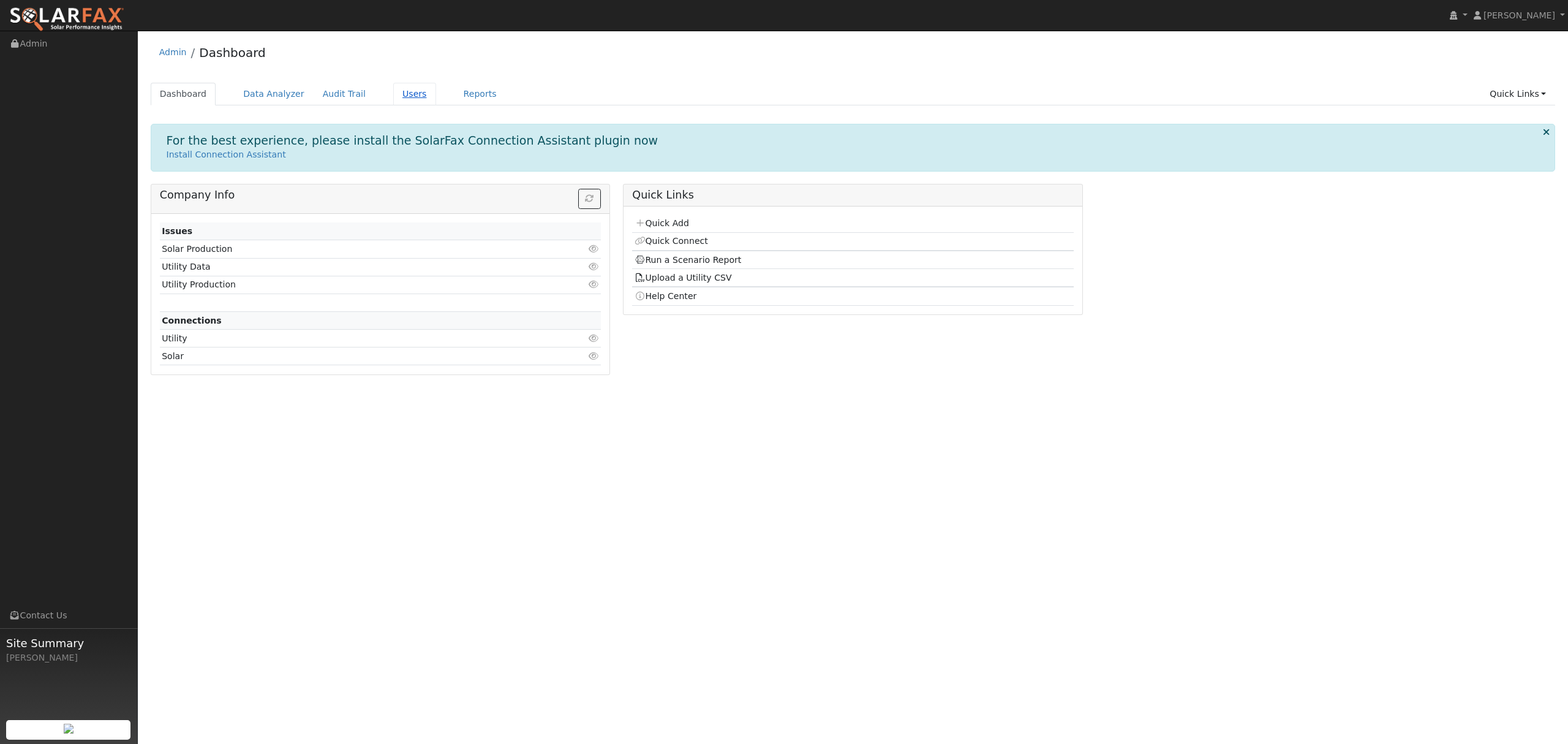
click at [395, 96] on link "Users" at bounding box center [415, 93] width 43 height 22
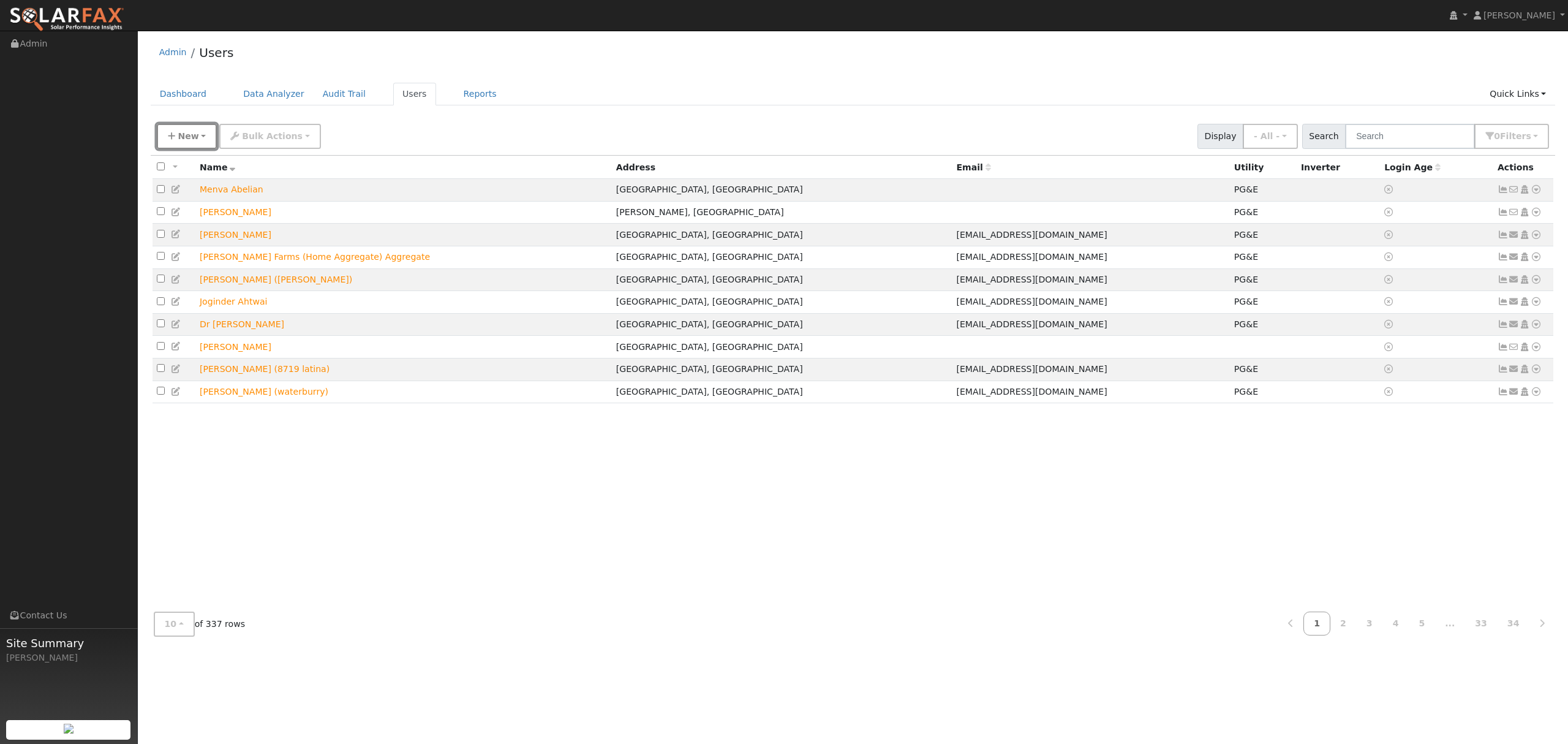
click at [190, 138] on span "New" at bounding box center [187, 136] width 21 height 10
click at [200, 185] on link "Quick Add" at bounding box center [208, 189] width 102 height 17
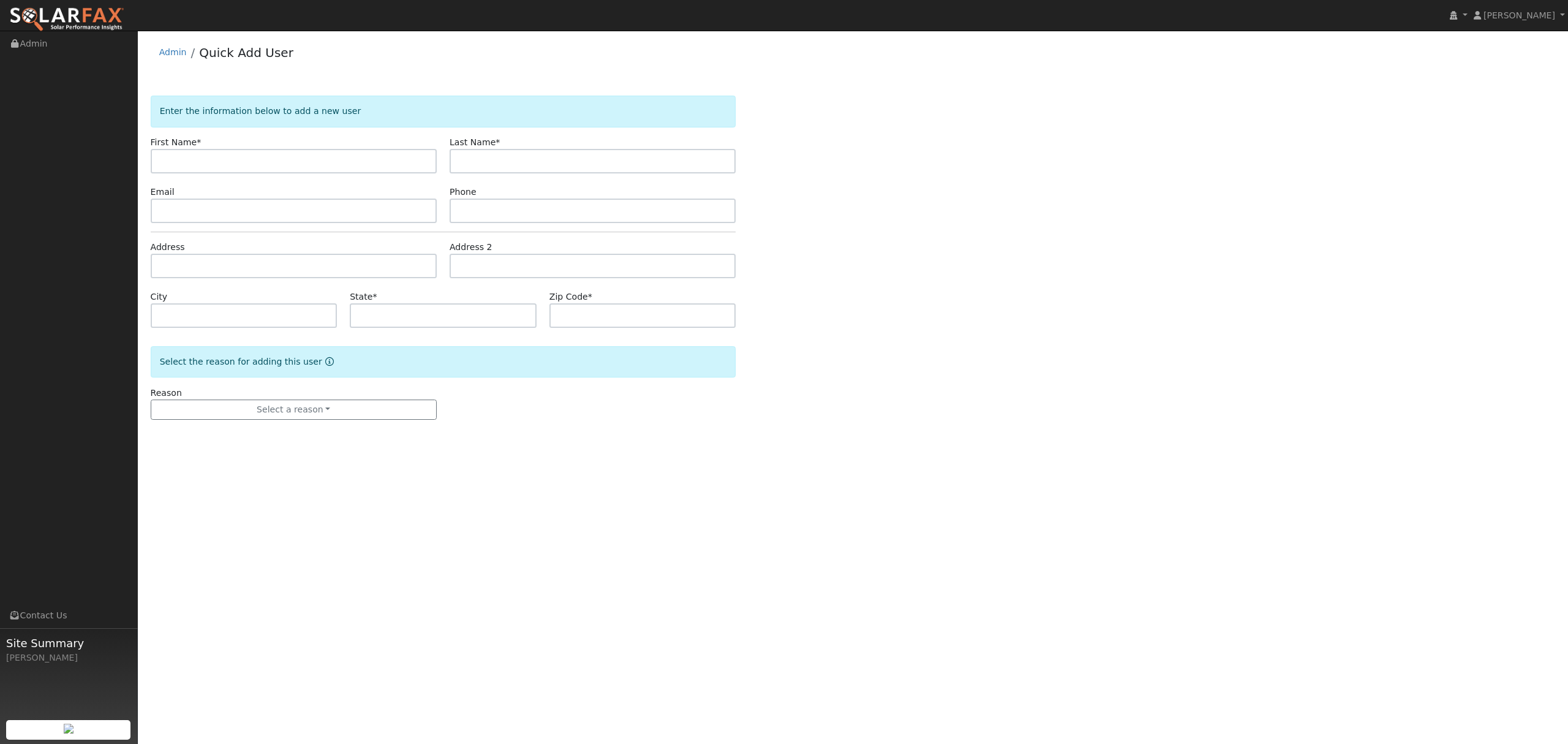
click at [245, 158] on input "text" at bounding box center [293, 161] width 286 height 25
type input "j"
type input "JUAN"
click at [574, 153] on input "text" at bounding box center [592, 161] width 286 height 25
type input "TRUJILLO"
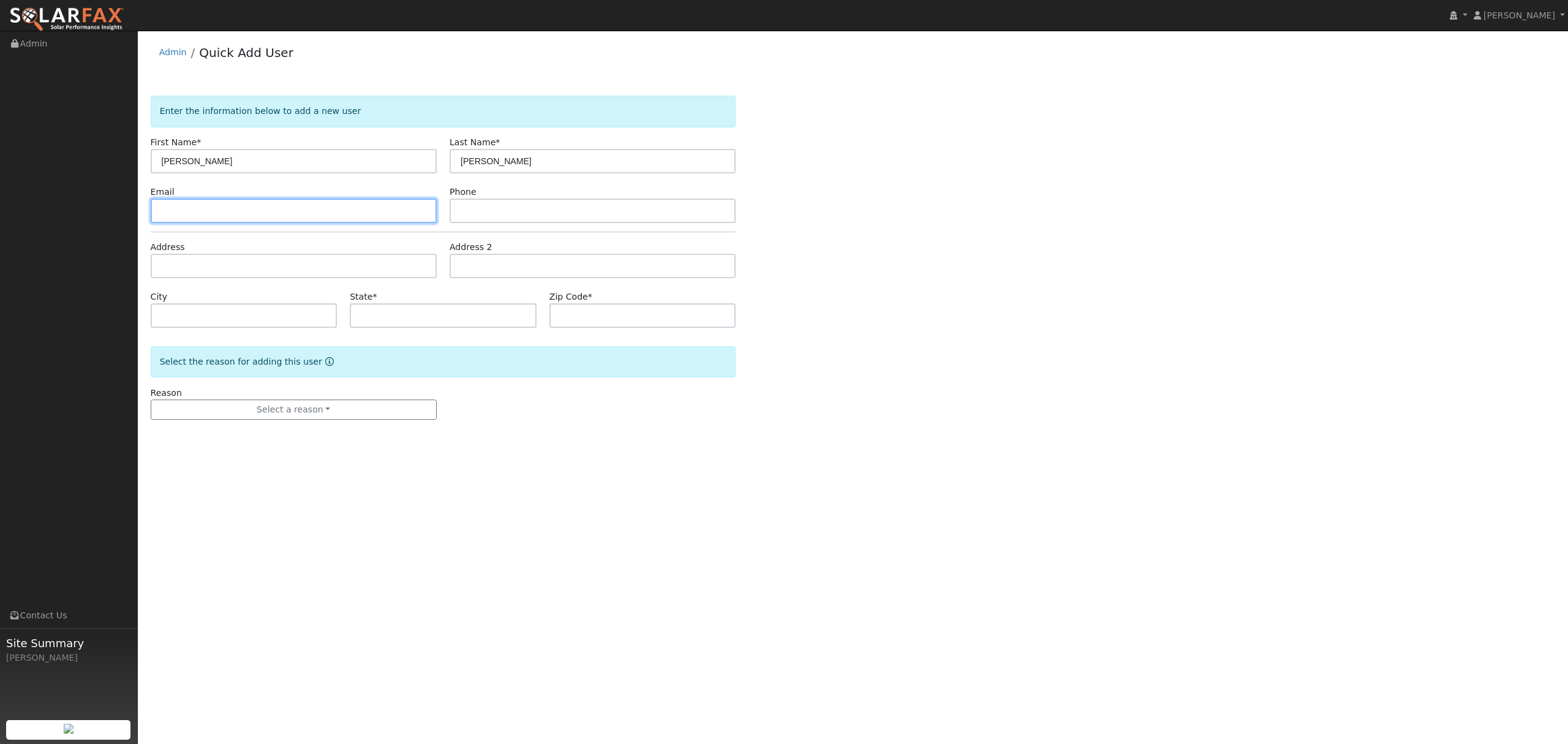
click at [316, 213] on input "text" at bounding box center [293, 210] width 286 height 25
click at [288, 268] on input "text" at bounding box center [293, 266] width 286 height 25
click at [219, 270] on input "text" at bounding box center [293, 266] width 286 height 25
type input "13981 Islandview Way"
type input "Walnut Grove"
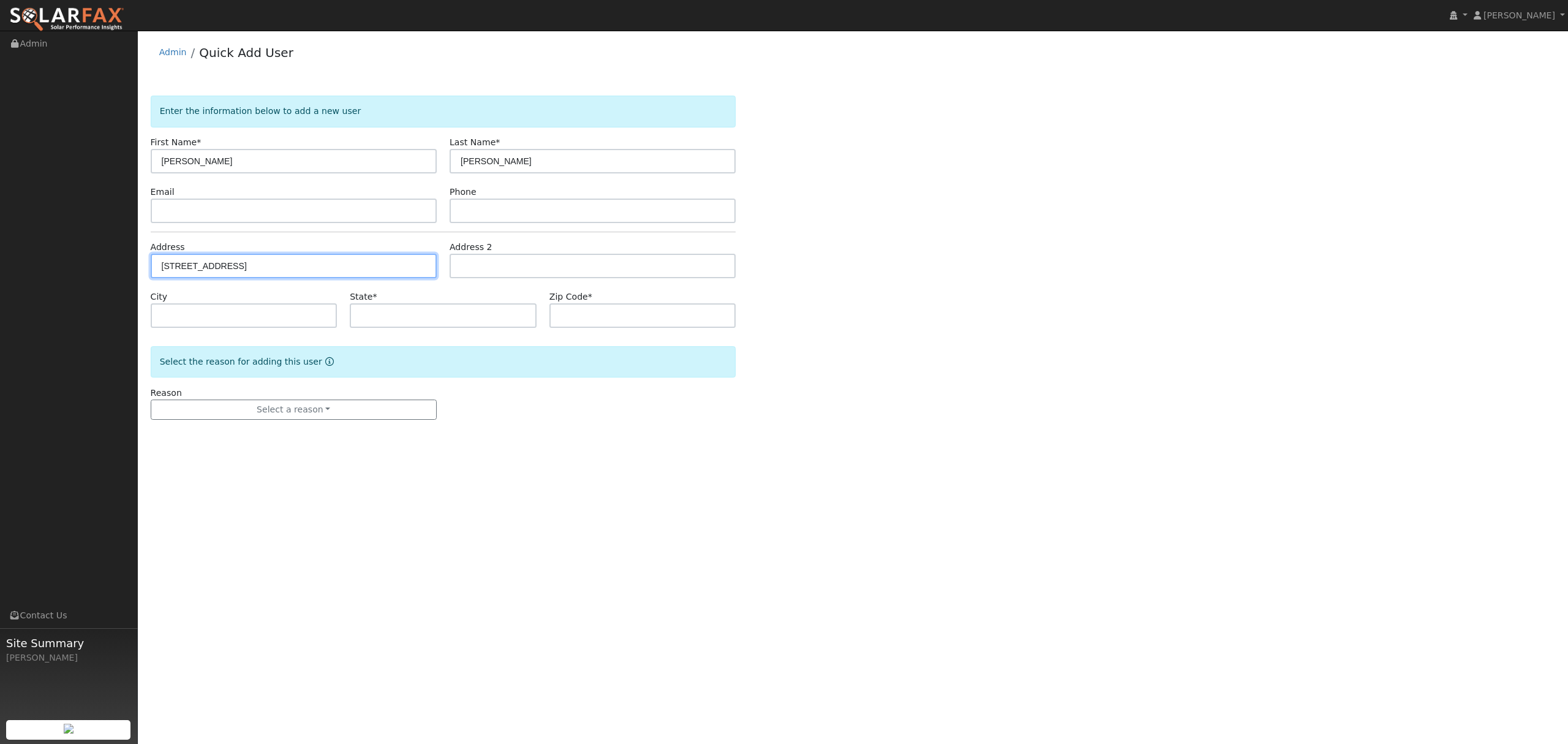
type input "CA"
type input "95690"
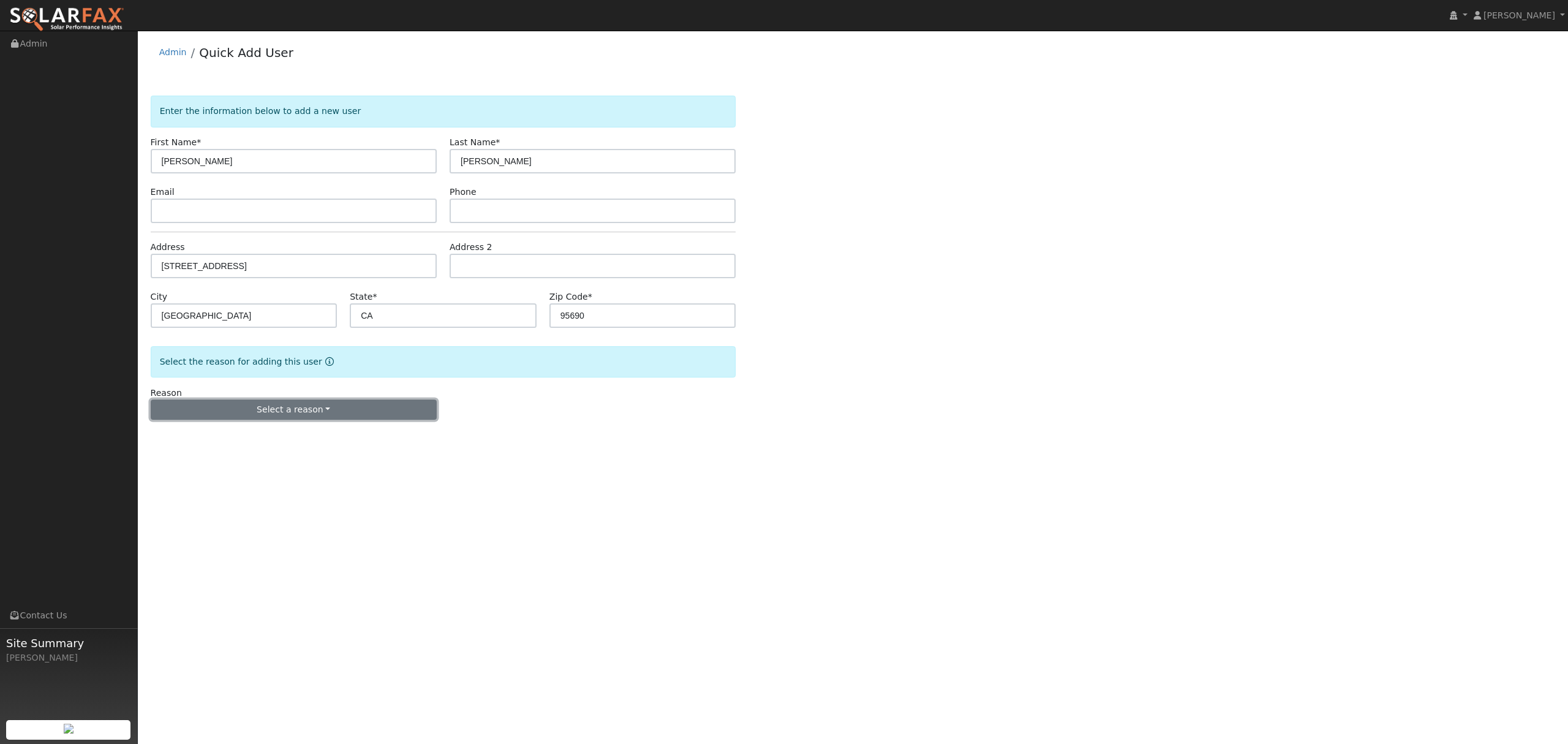
click at [319, 414] on button "Select a reason" at bounding box center [293, 409] width 286 height 21
click at [201, 434] on link "New lead" at bounding box center [219, 435] width 136 height 17
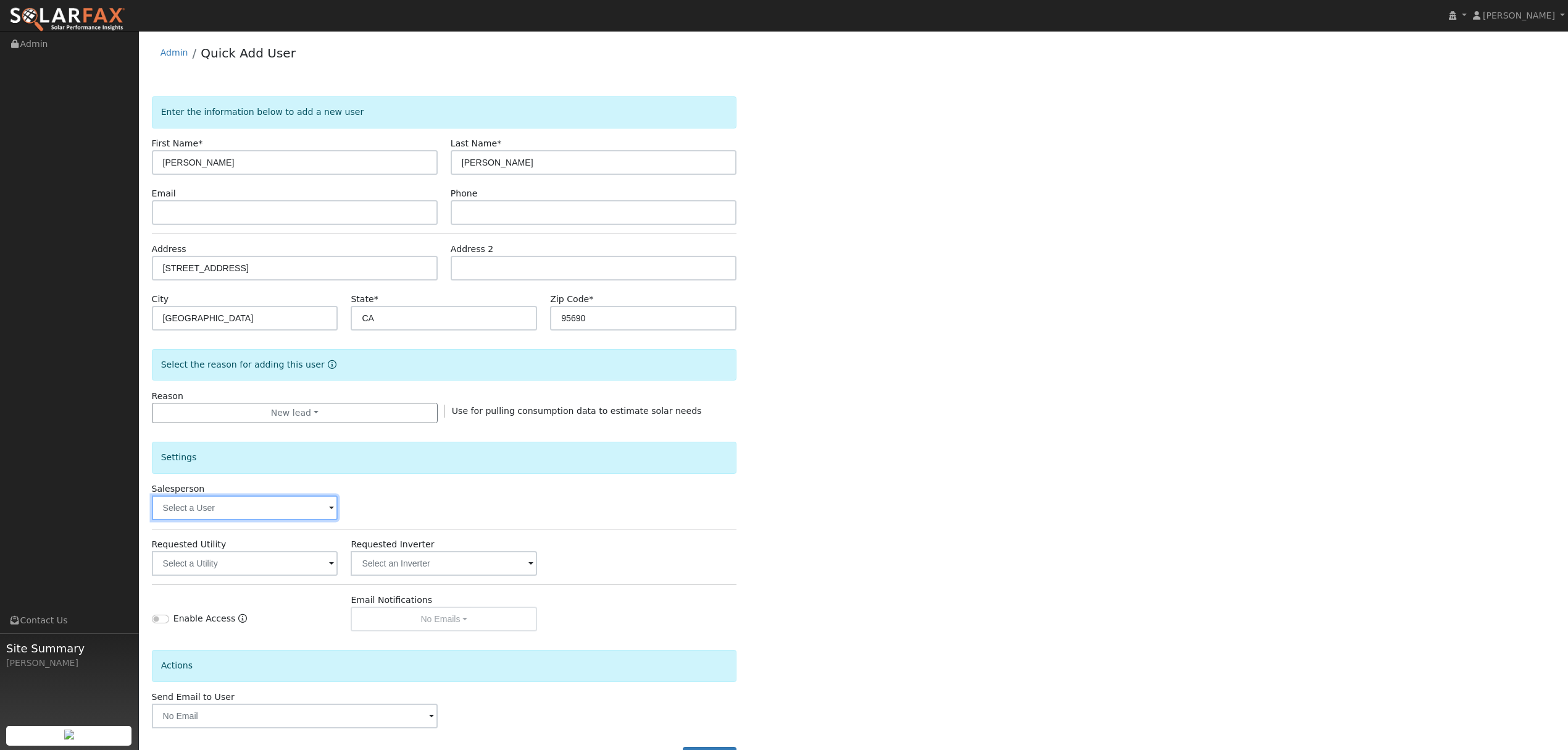
click at [262, 516] on input "text" at bounding box center [245, 508] width 186 height 25
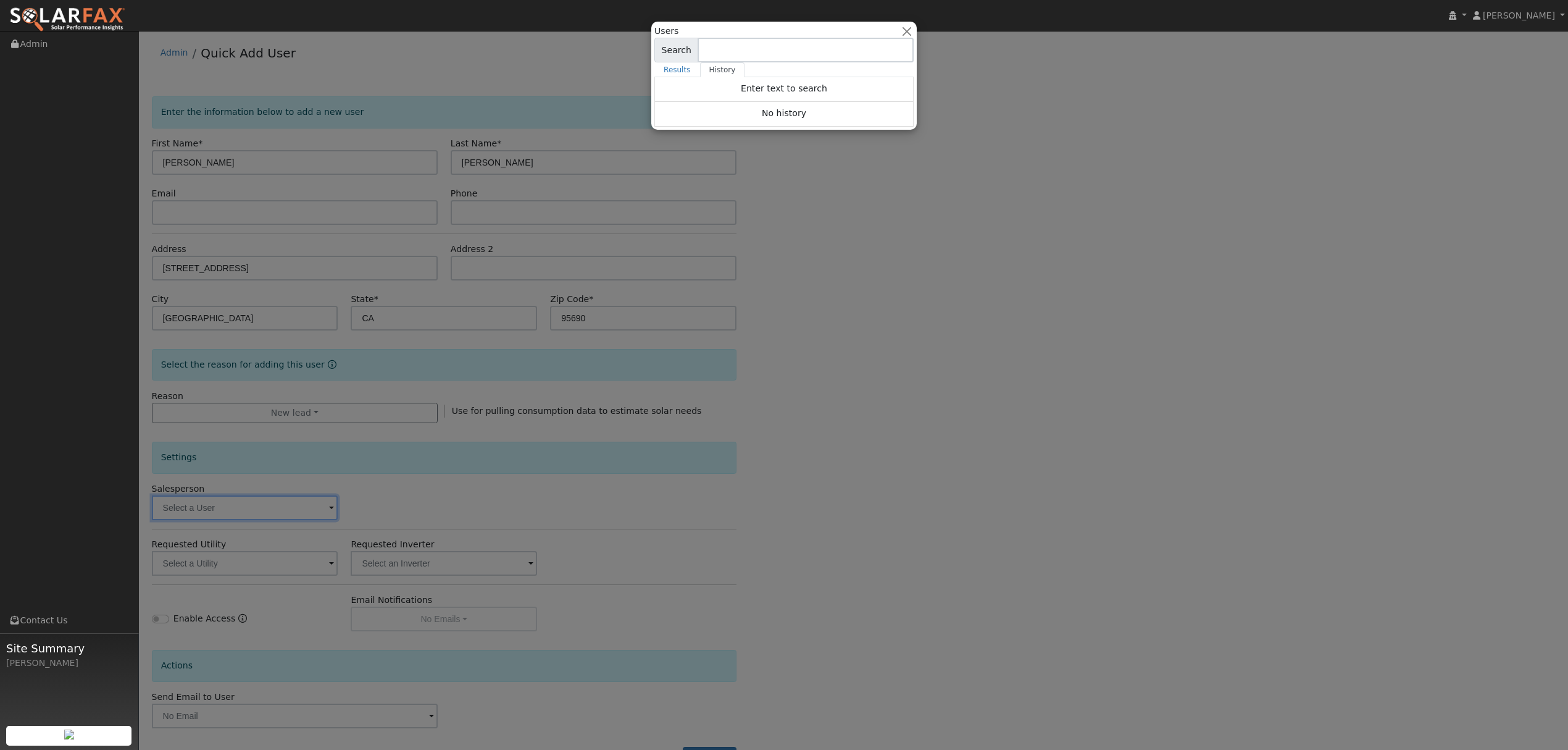
click at [906, 23] on div "Users All Utilities All States AL AK AZ AR CA CO CT DE FL GA HI ID IL IN IA KS …" at bounding box center [784, 75] width 266 height 108
click at [906, 34] on button "button" at bounding box center [907, 31] width 13 height 13
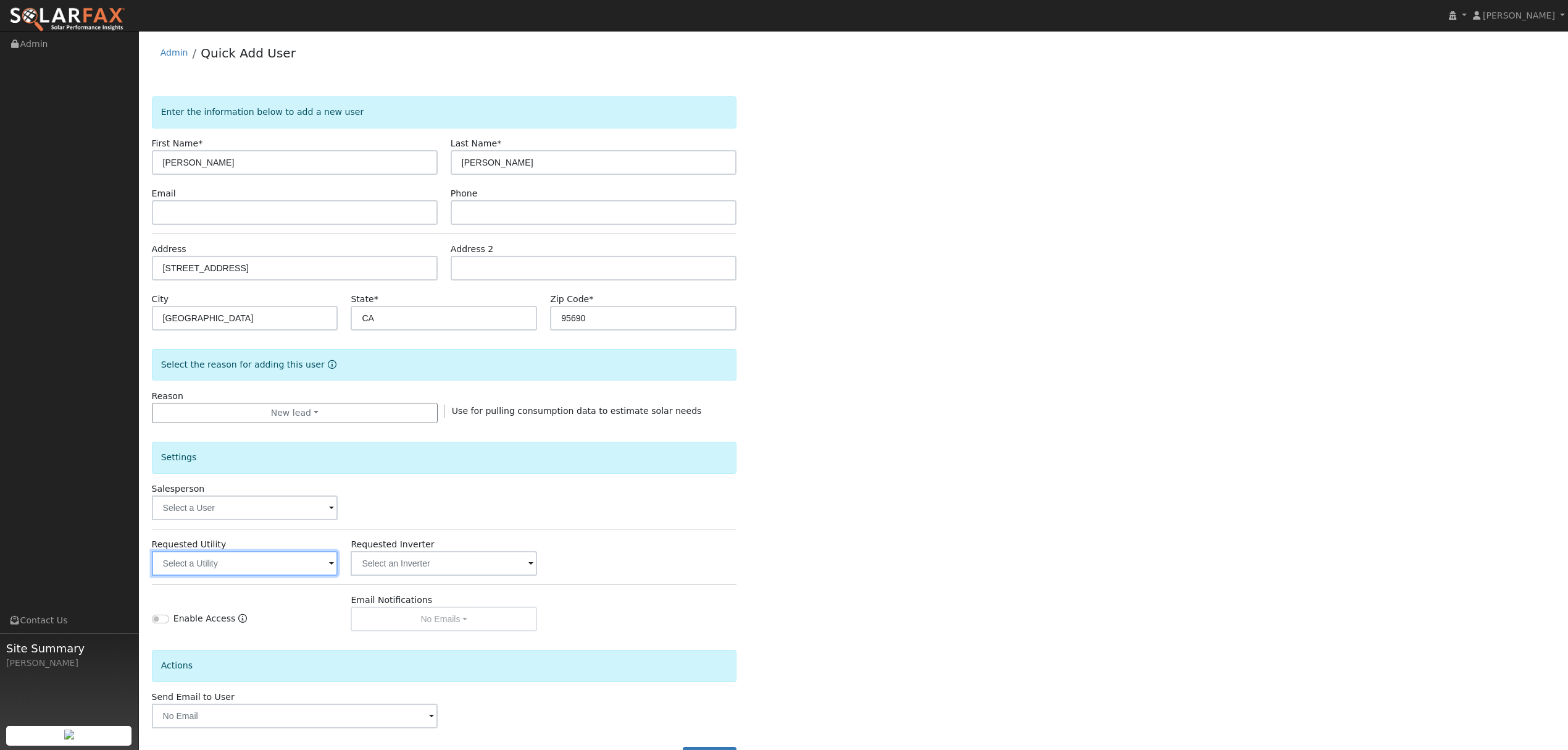
click at [325, 573] on input "text" at bounding box center [245, 563] width 186 height 25
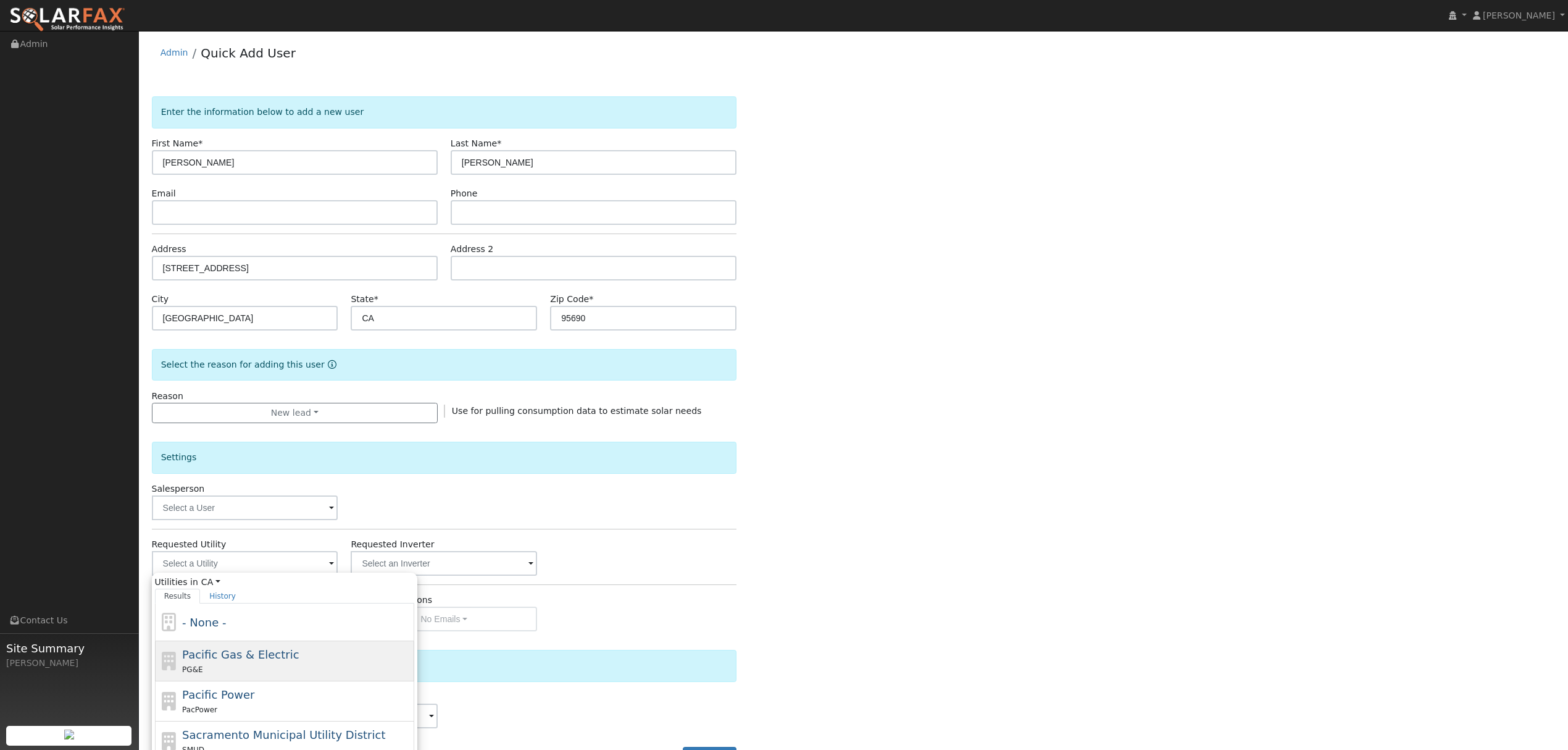
click at [270, 653] on span "Pacific Gas & Electric" at bounding box center [240, 654] width 117 height 13
type input "Pacific Gas & Electric"
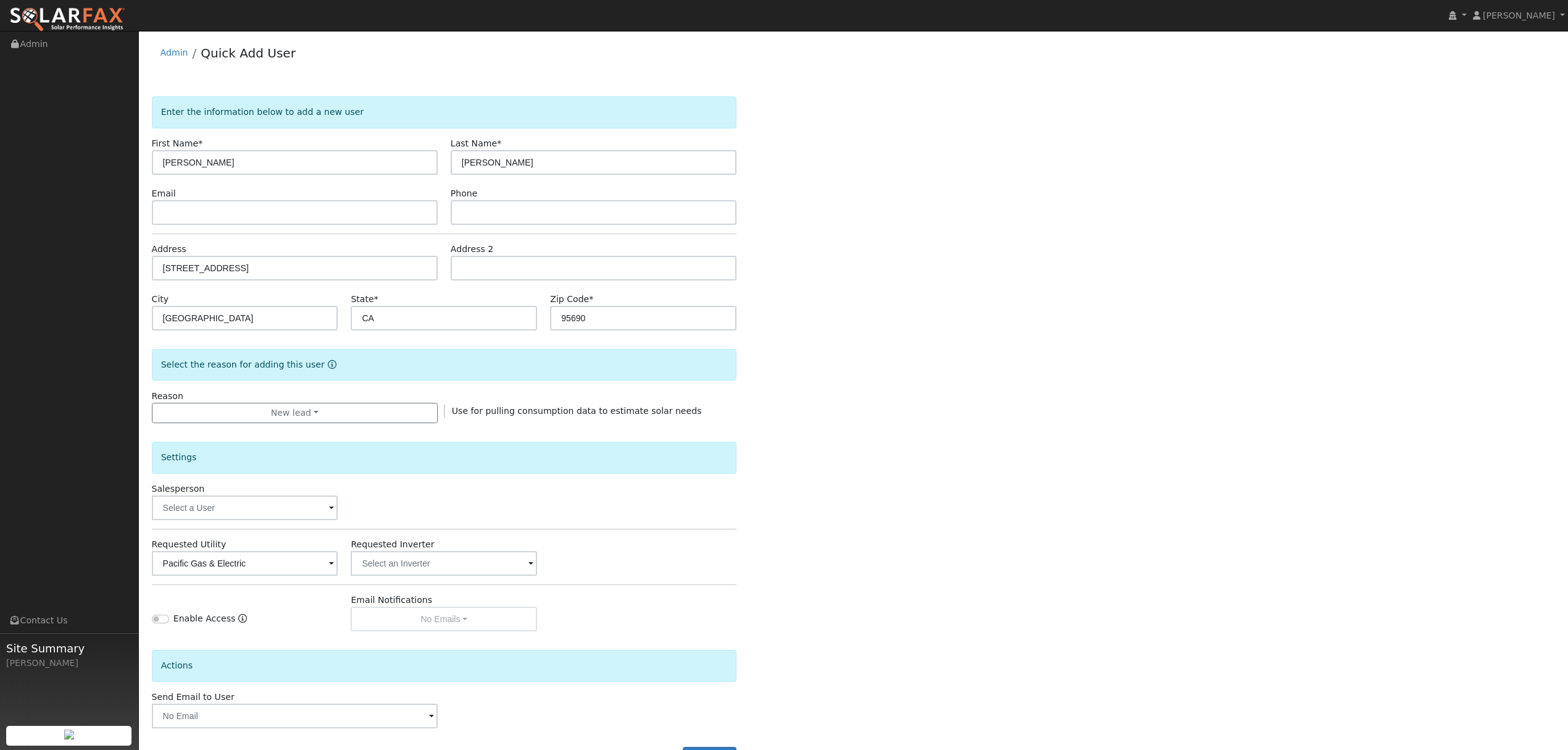
scroll to position [50, 0]
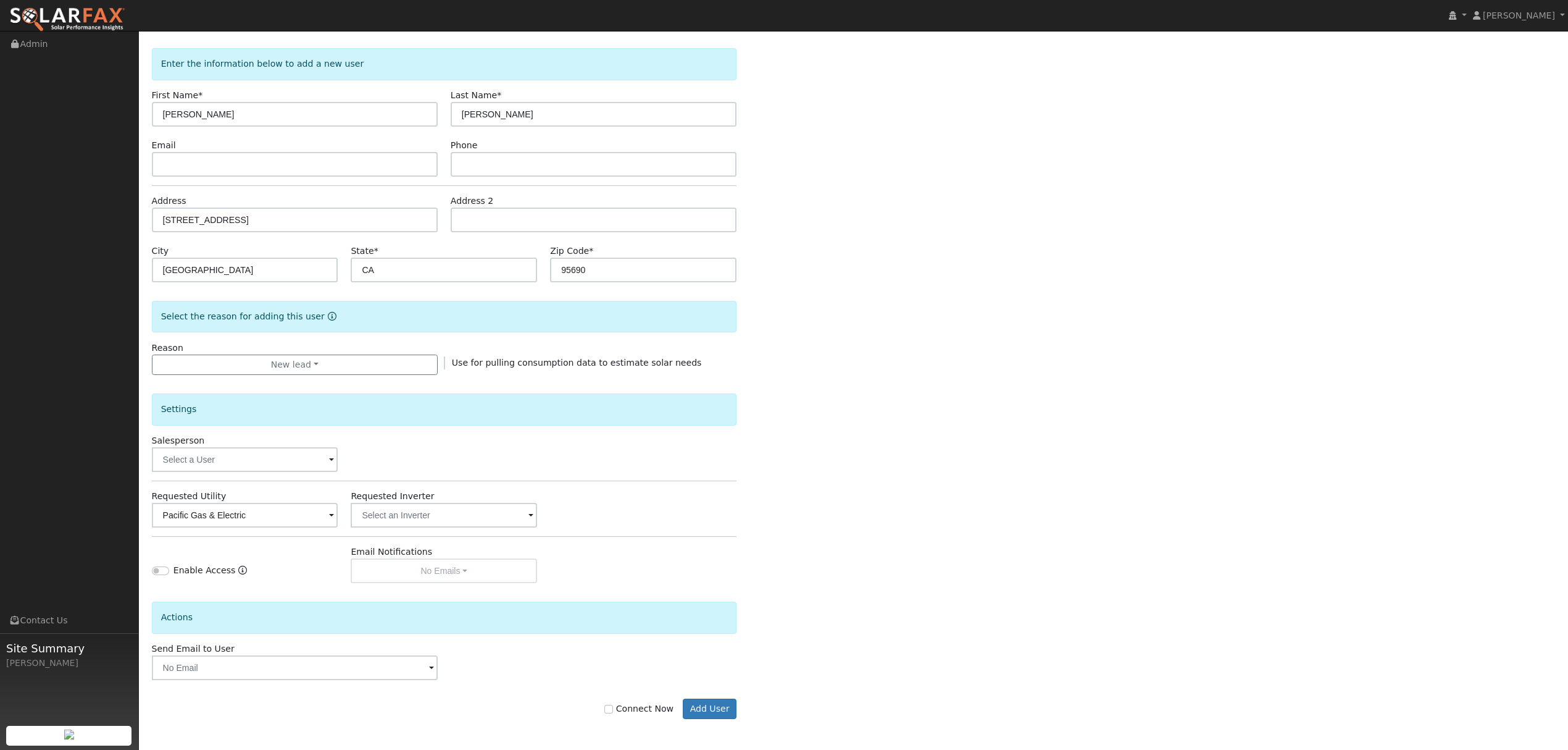
click at [623, 707] on label "Connect Now" at bounding box center [639, 708] width 69 height 13
click at [613, 707] on input "Connect Now" at bounding box center [608, 709] width 9 height 9
checkbox input "true"
click at [720, 708] on button "Add User" at bounding box center [709, 709] width 54 height 21
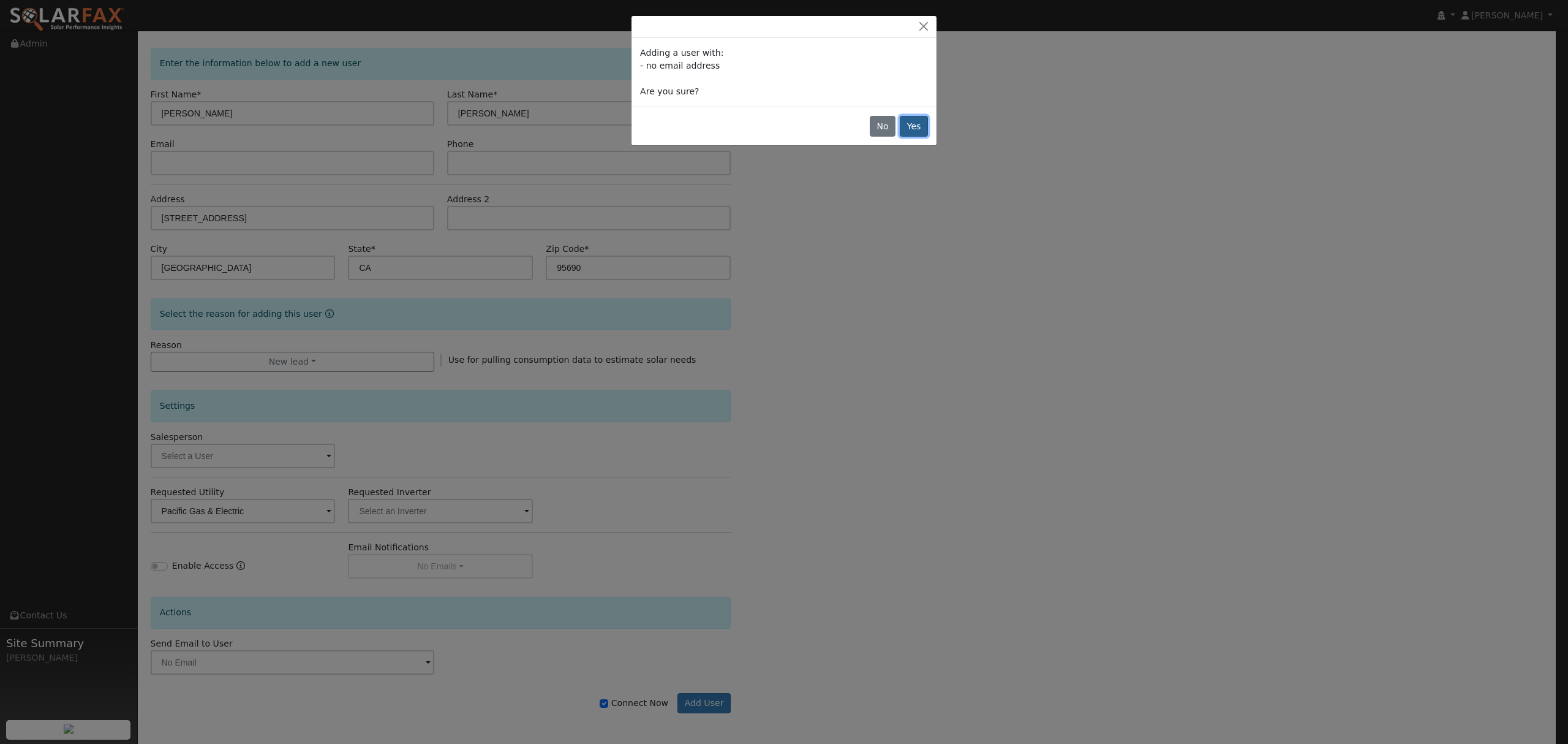
click at [919, 130] on button "Yes" at bounding box center [914, 126] width 29 height 21
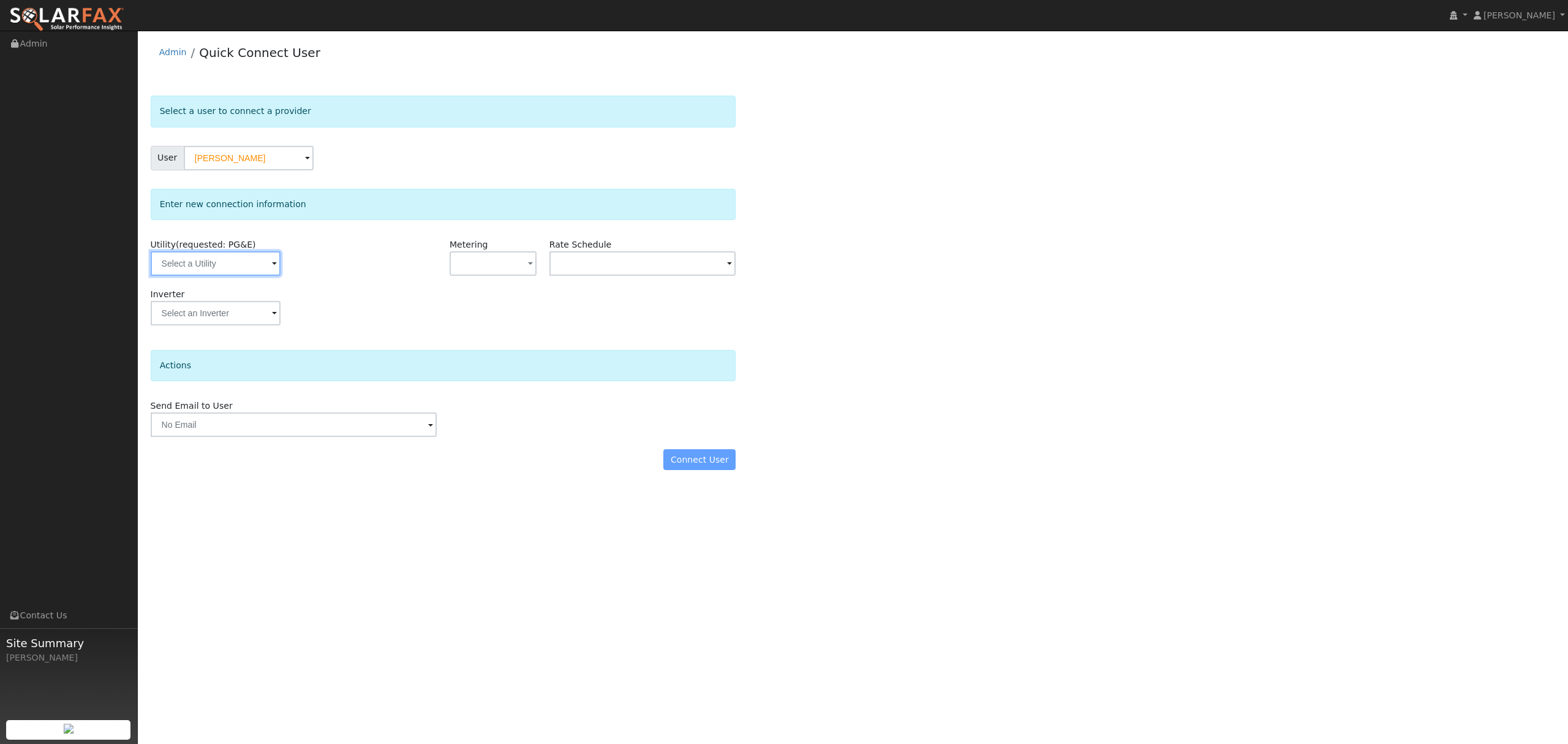
click at [237, 268] on input "text" at bounding box center [215, 264] width 130 height 25
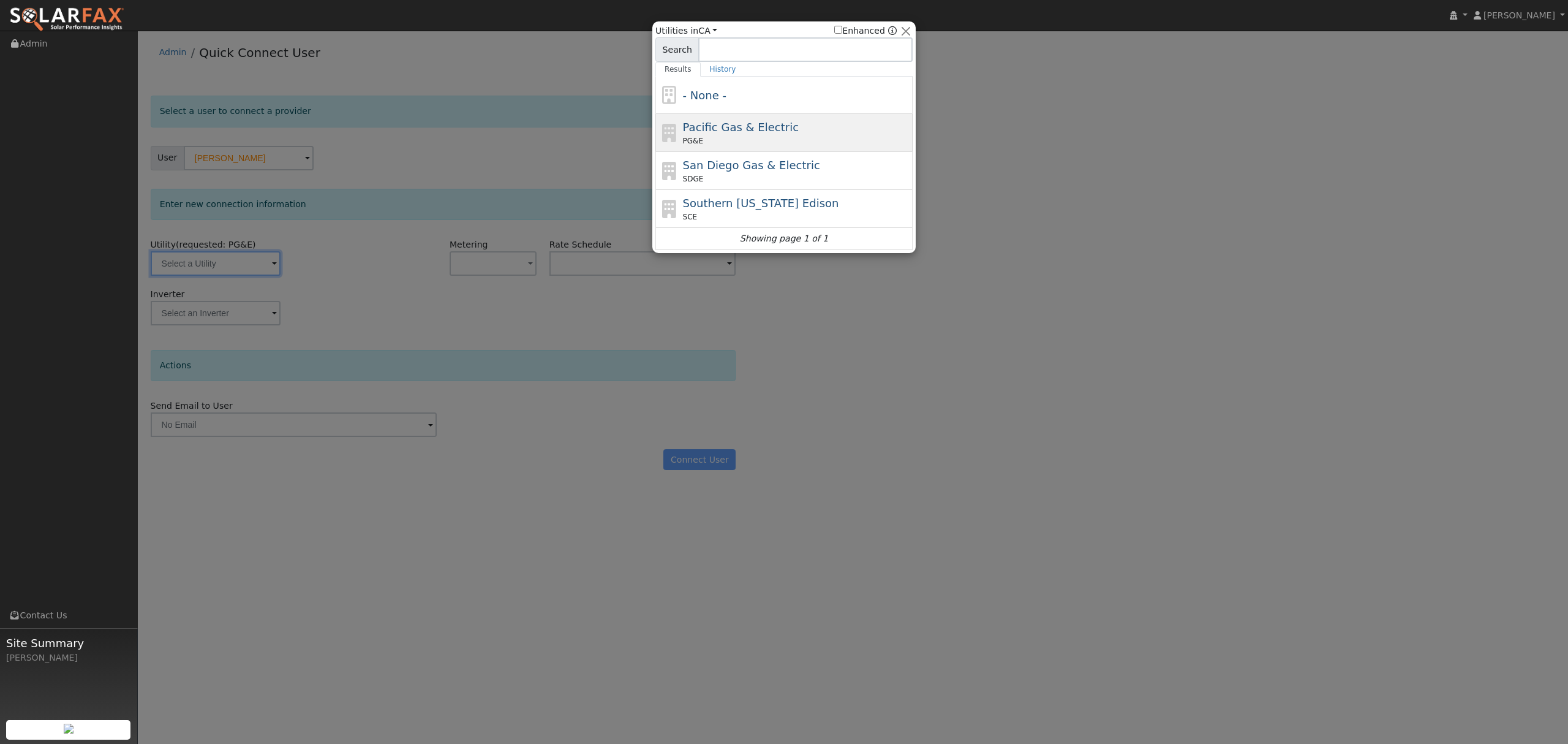
click at [711, 121] on span "Pacific Gas & Electric" at bounding box center [741, 127] width 116 height 13
type input "PG&E"
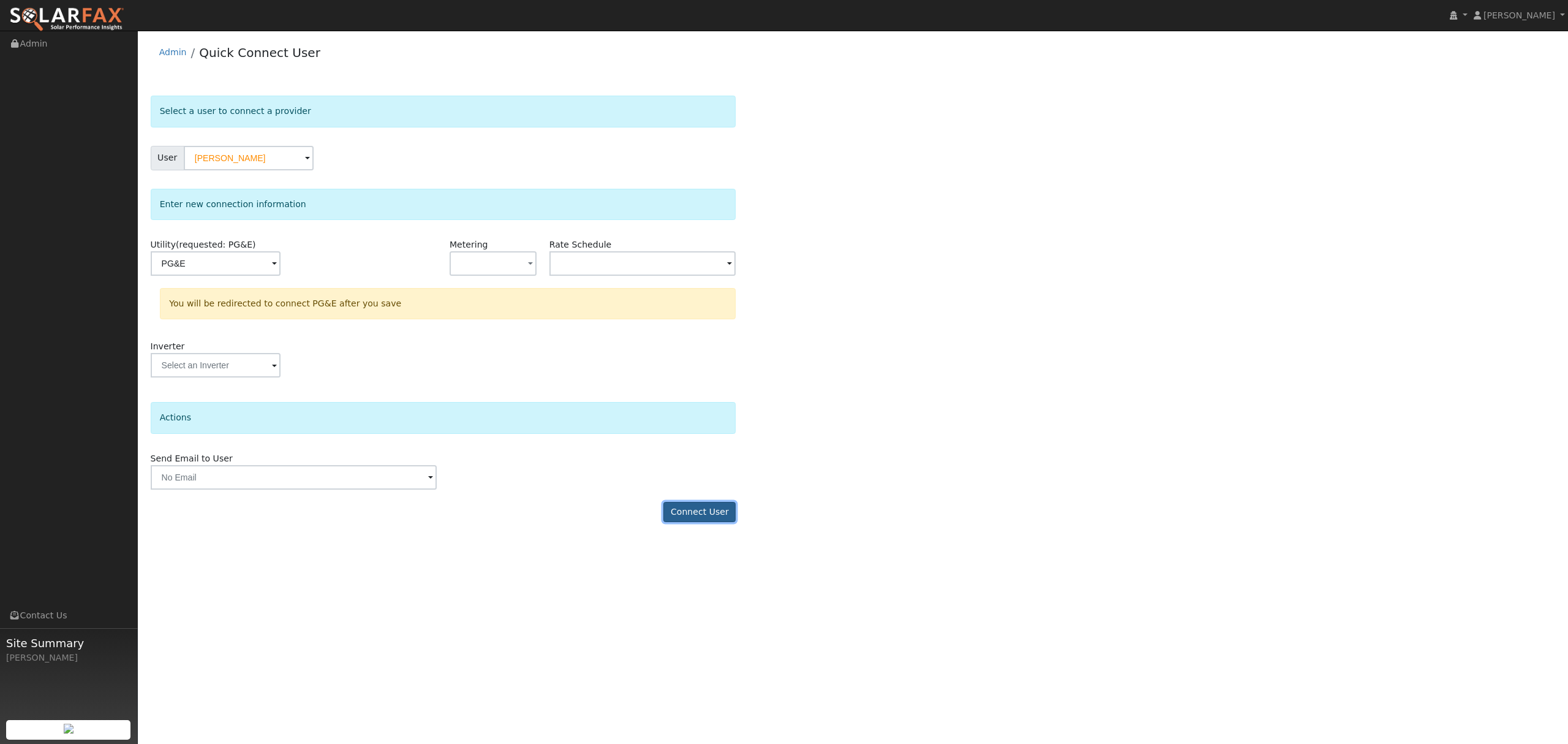
click at [706, 513] on button "Connect User" at bounding box center [699, 512] width 72 height 21
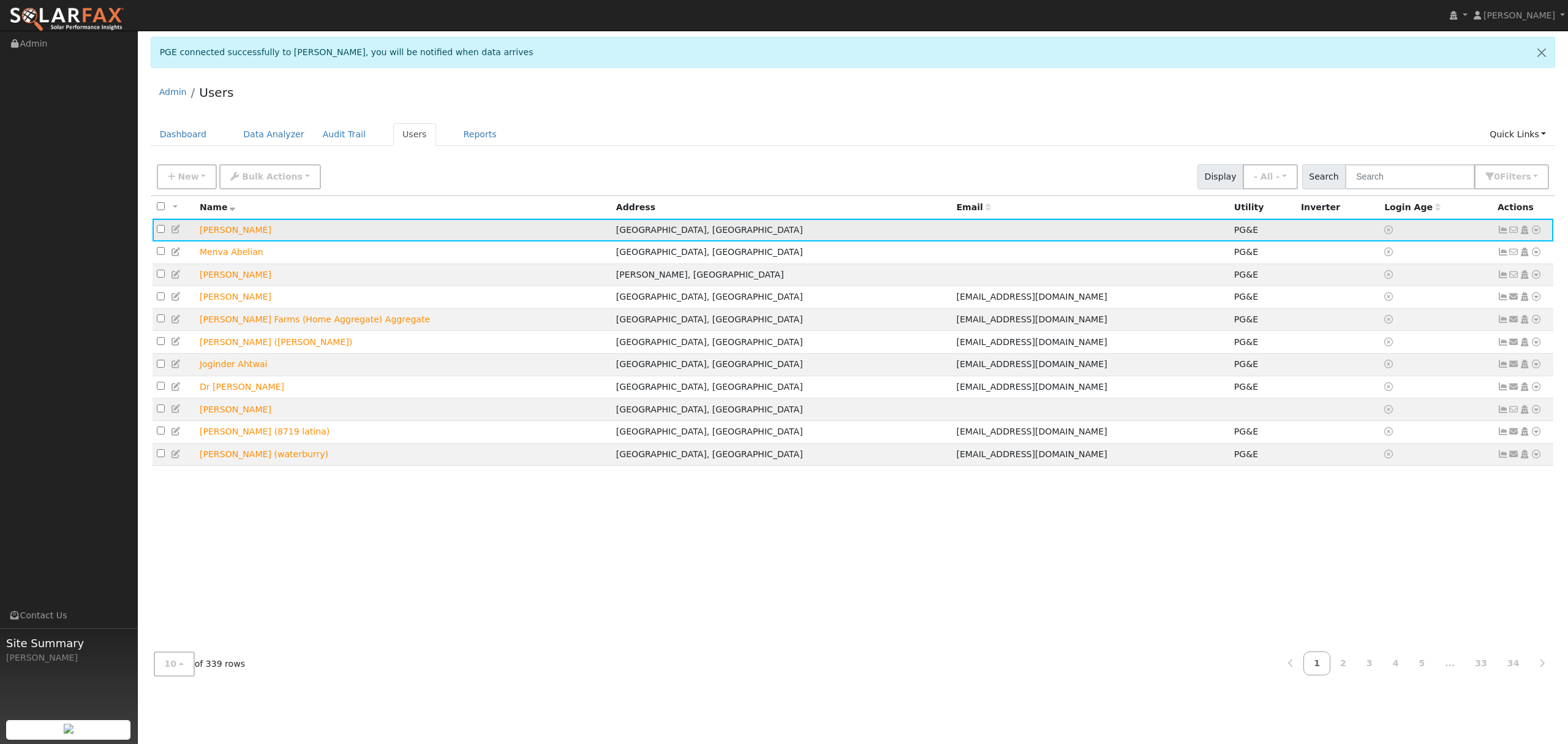
click at [1536, 228] on icon at bounding box center [1536, 229] width 11 height 8
click at [1508, 246] on link "Data Analyzer" at bounding box center [1495, 251] width 89 height 17
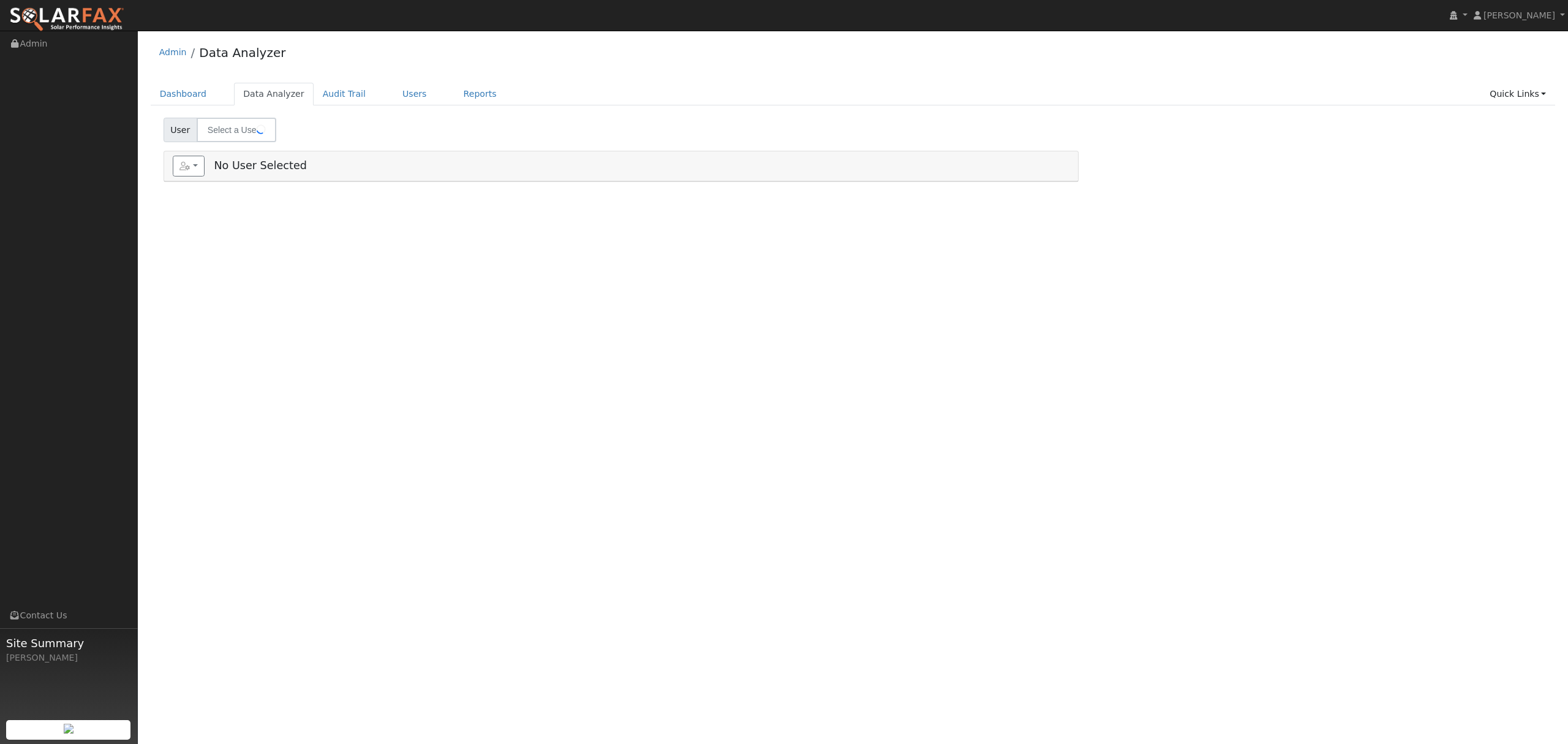
type input "[PERSON_NAME]"
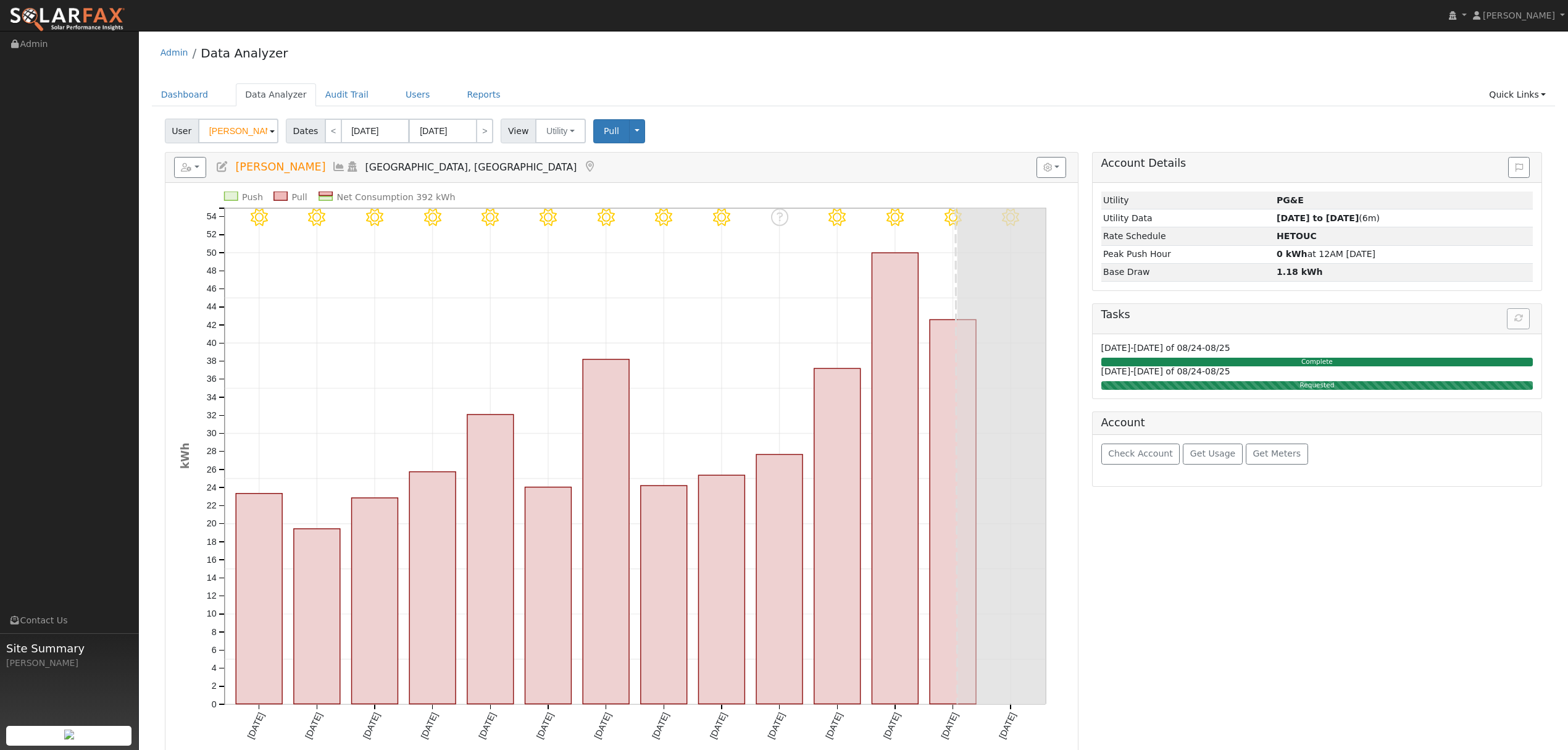
click at [332, 167] on icon at bounding box center [338, 166] width 13 height 11
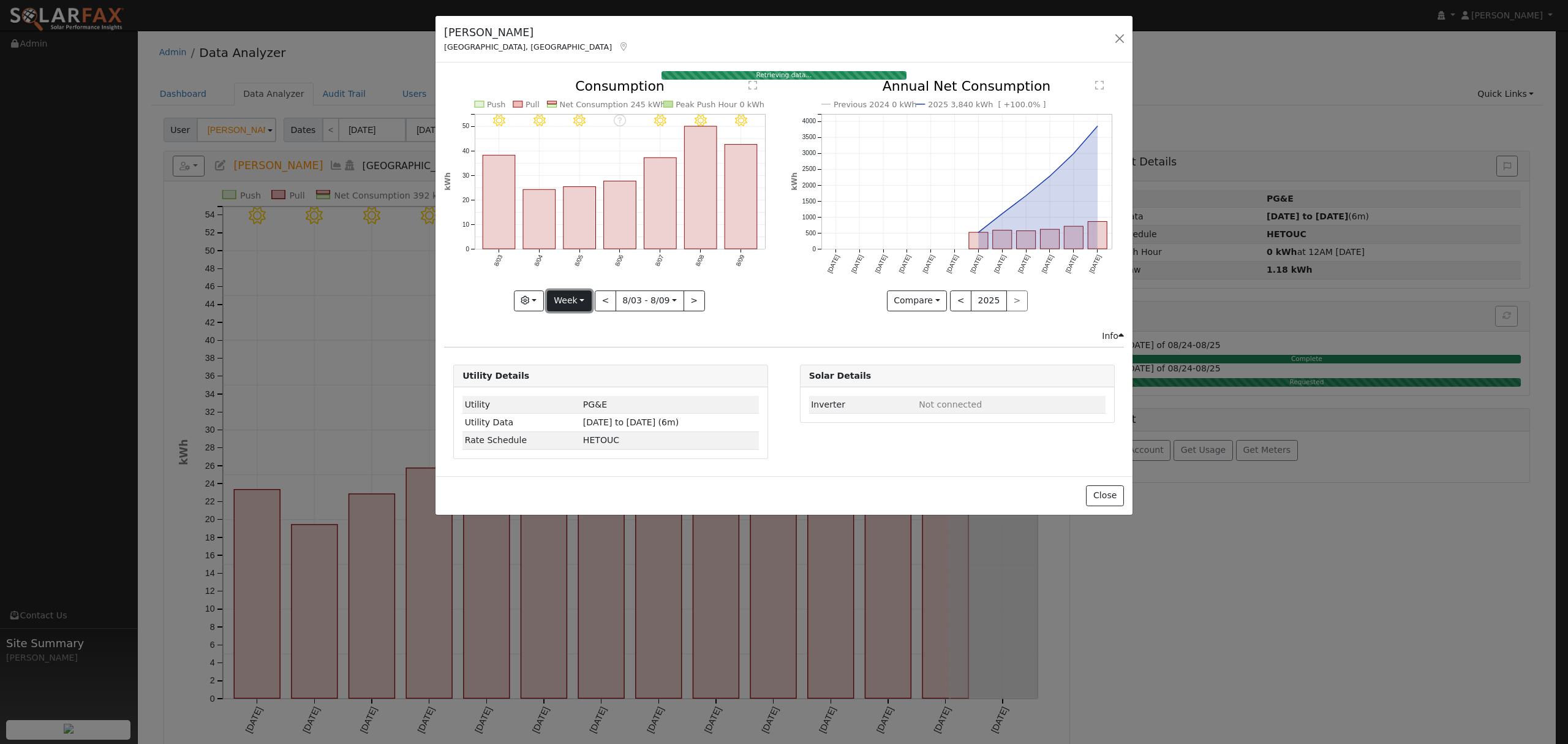
click at [577, 299] on button "Week" at bounding box center [569, 301] width 45 height 21
click at [579, 377] on link "Year" at bounding box center [590, 378] width 85 height 17
type input "2024-08-01"
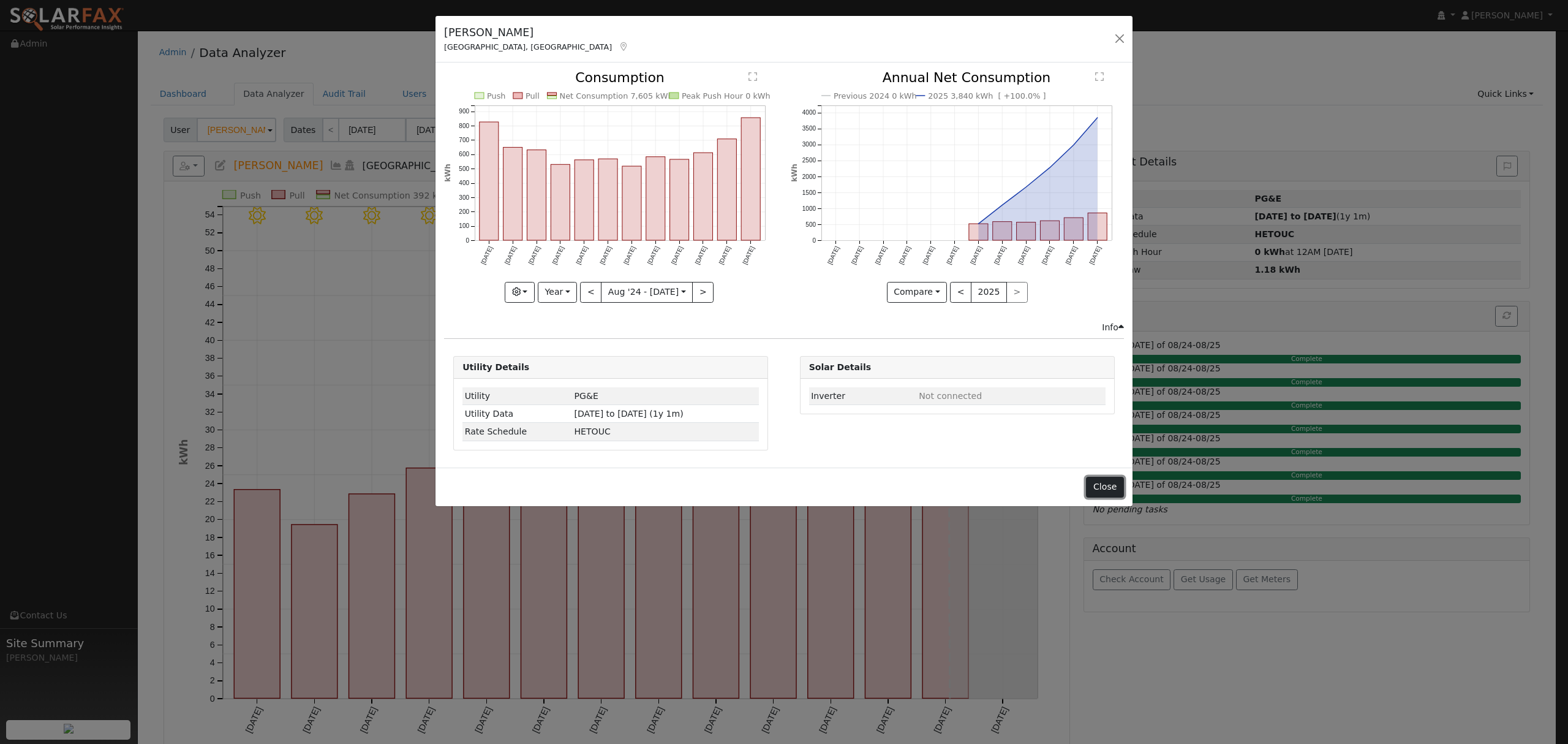
click at [1101, 490] on button "Close" at bounding box center [1105, 486] width 37 height 21
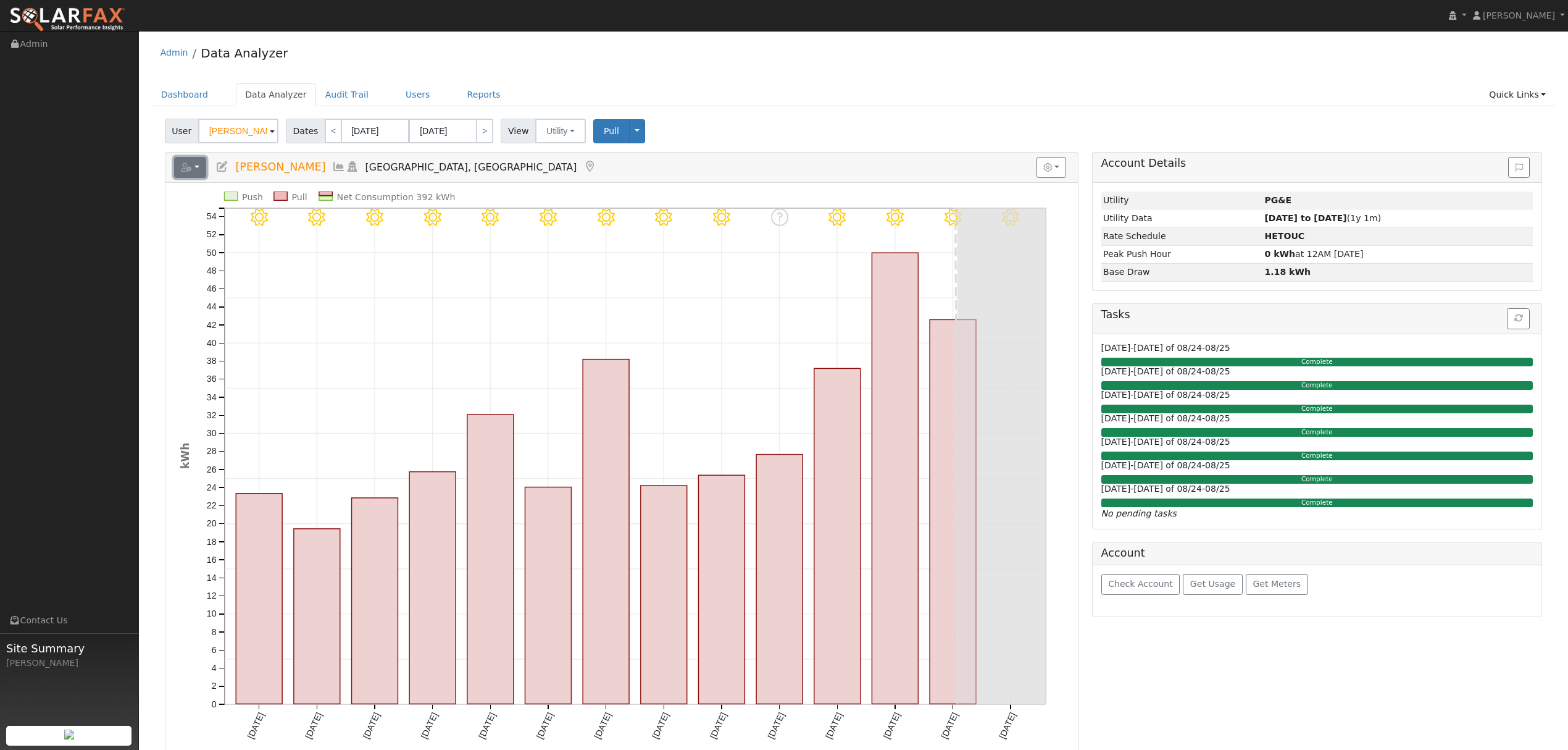
click at [189, 166] on icon "button" at bounding box center [186, 167] width 11 height 9
click at [322, 225] on link "Export to CSV" at bounding box center [342, 222] width 89 height 15
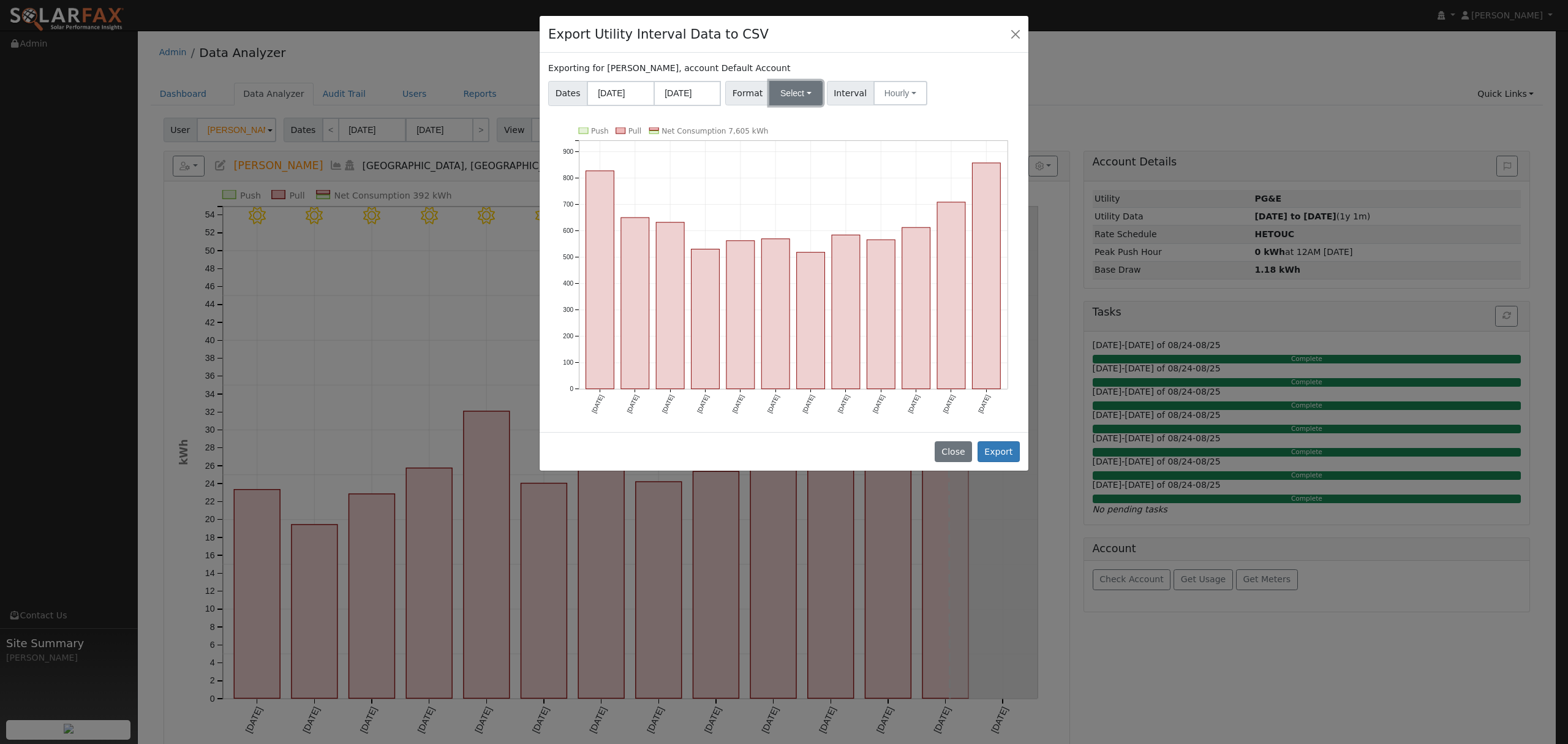
click at [799, 99] on button "Select" at bounding box center [796, 93] width 53 height 25
click at [809, 252] on link "Solargraf" at bounding box center [811, 251] width 88 height 17
click at [1009, 447] on button "Export" at bounding box center [998, 451] width 42 height 21
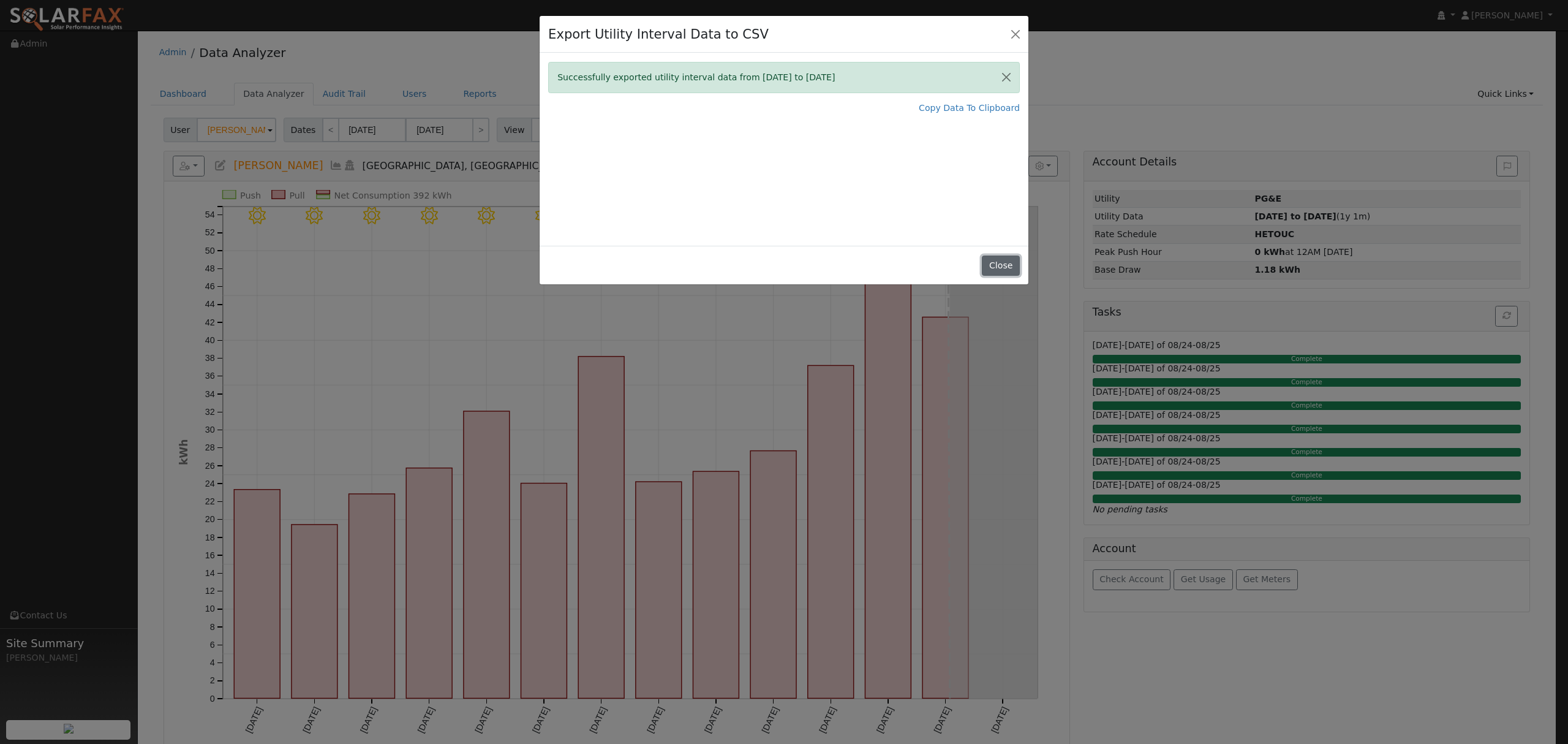
click at [995, 264] on button "Close" at bounding box center [1001, 265] width 37 height 21
